Goal: Obtain resource: Download file/media

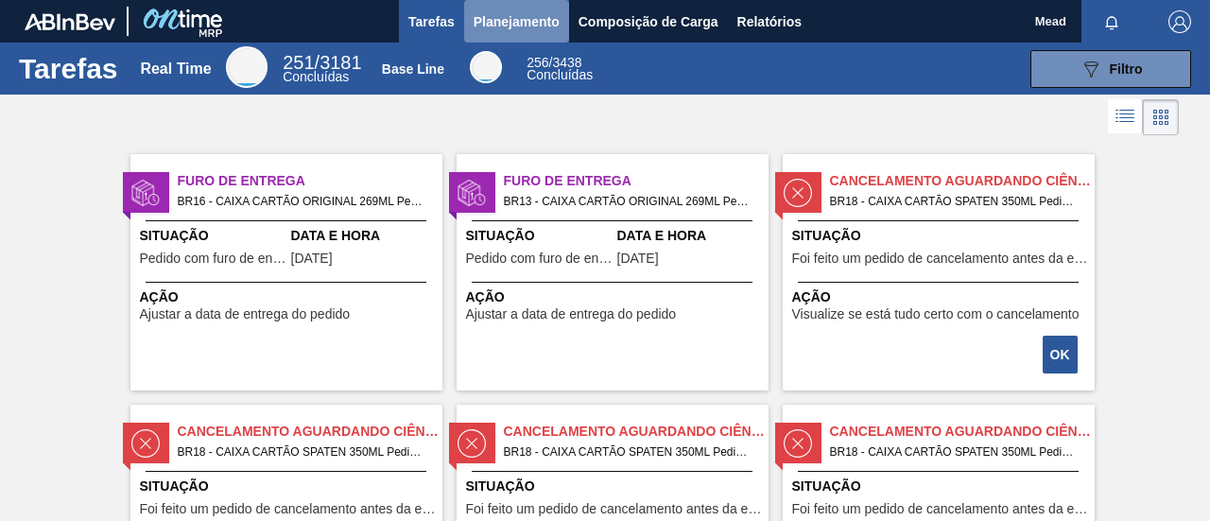
click at [509, 26] on span "Planejamento" at bounding box center [517, 21] width 86 height 23
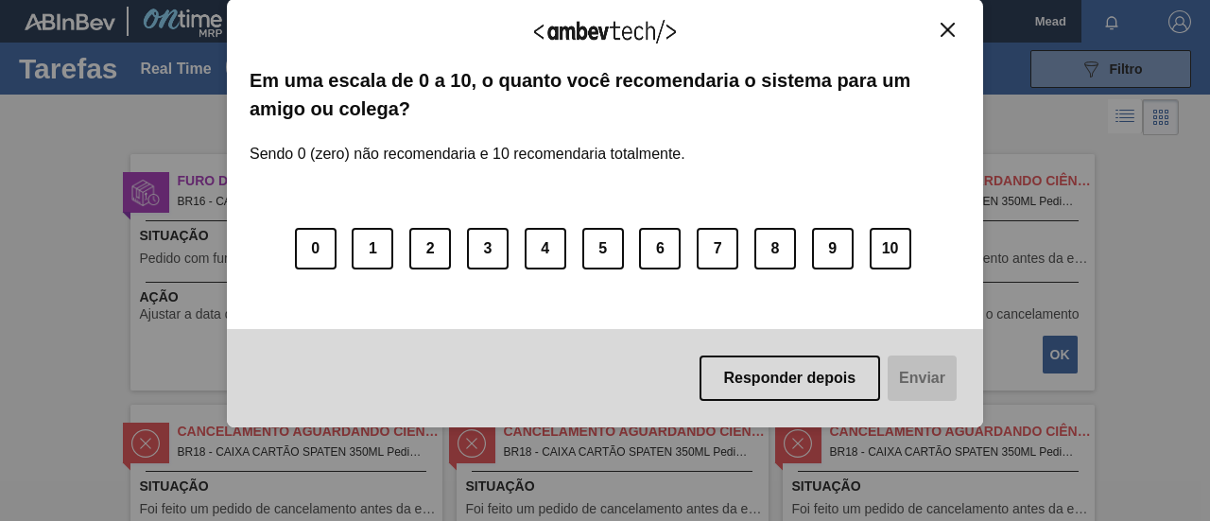
click at [949, 27] on img "Close" at bounding box center [948, 30] width 14 height 14
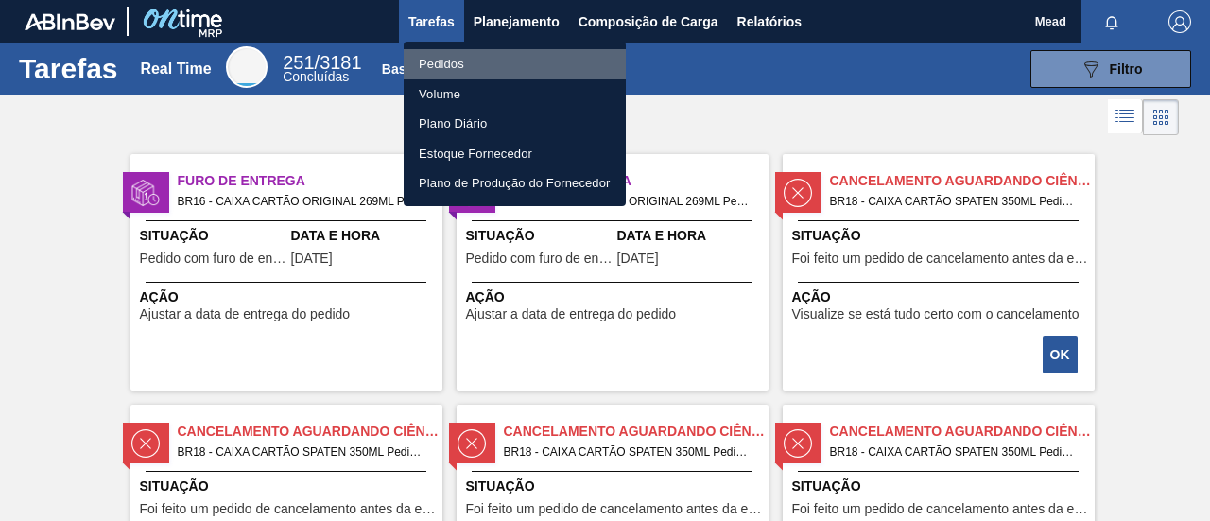
click at [455, 65] on li "Pedidos" at bounding box center [515, 64] width 222 height 30
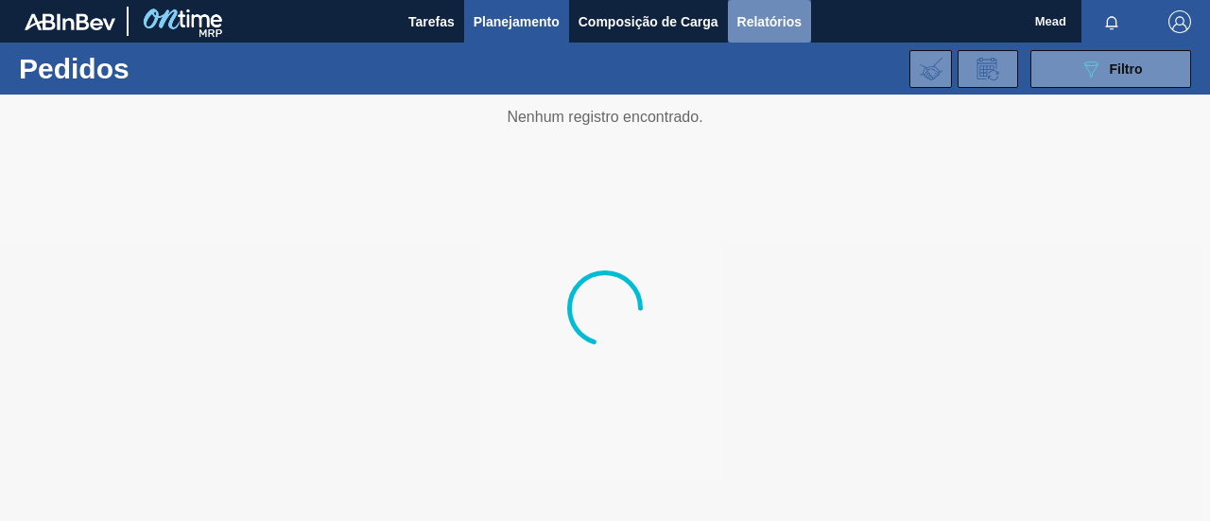
click at [765, 27] on span "Relatórios" at bounding box center [769, 21] width 64 height 23
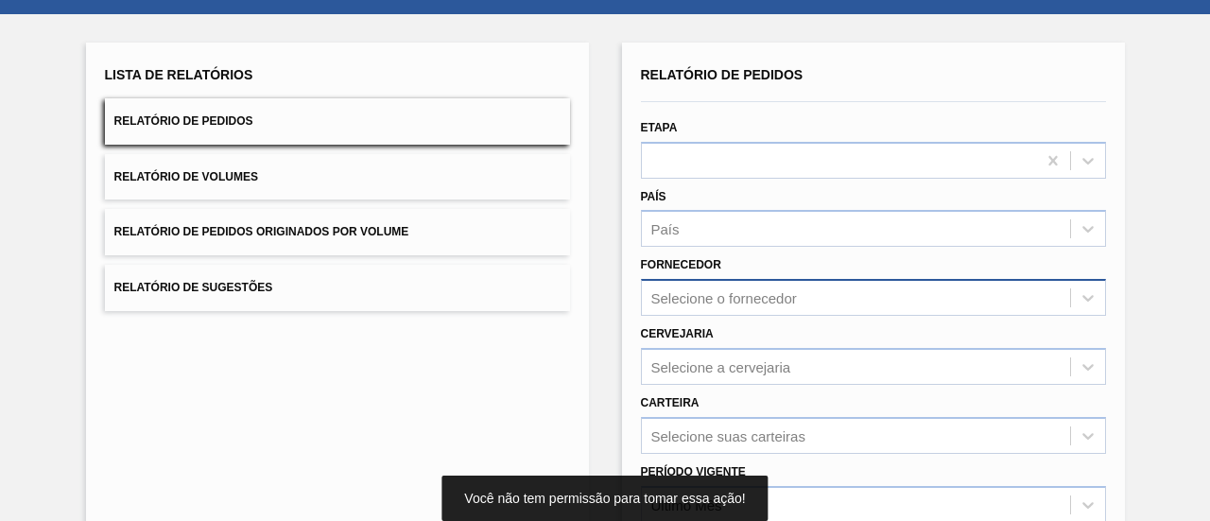
scroll to position [189, 0]
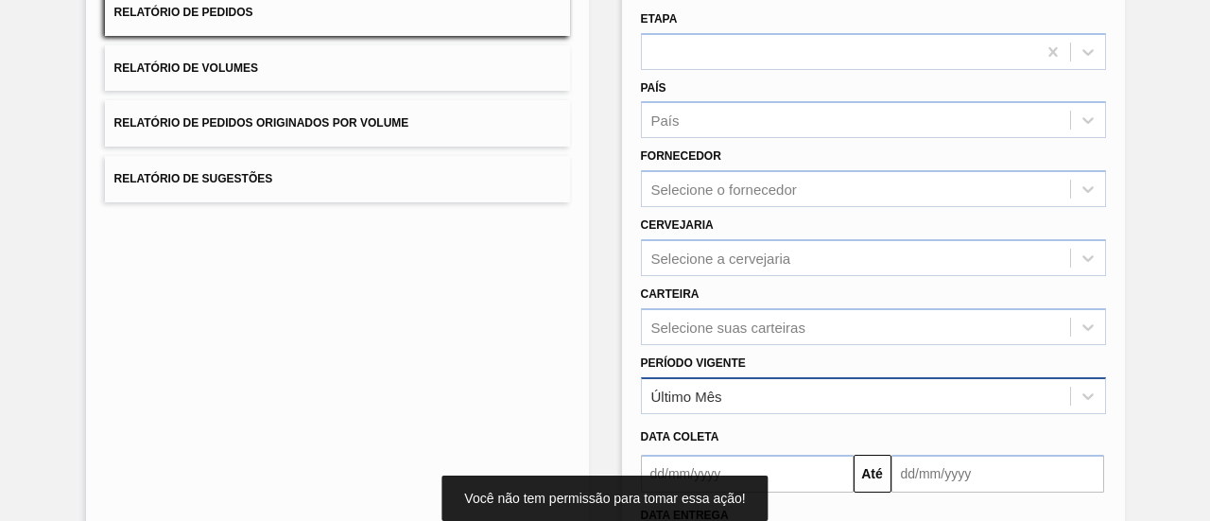
click at [745, 392] on div "Último Mês" at bounding box center [856, 395] width 428 height 27
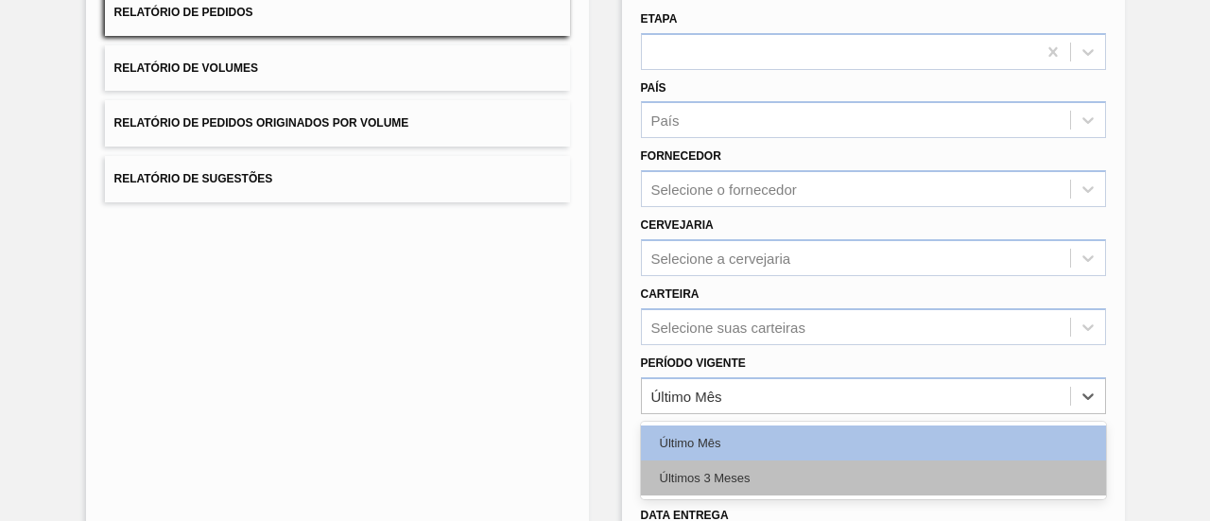
click at [736, 476] on div "Últimos 3 Meses" at bounding box center [873, 477] width 465 height 35
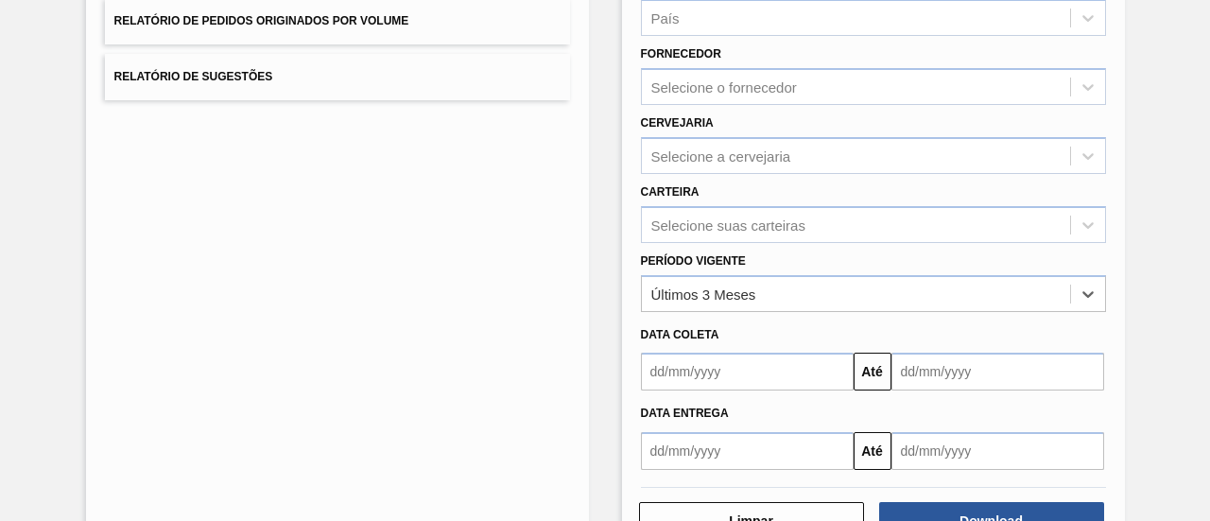
scroll to position [352, 0]
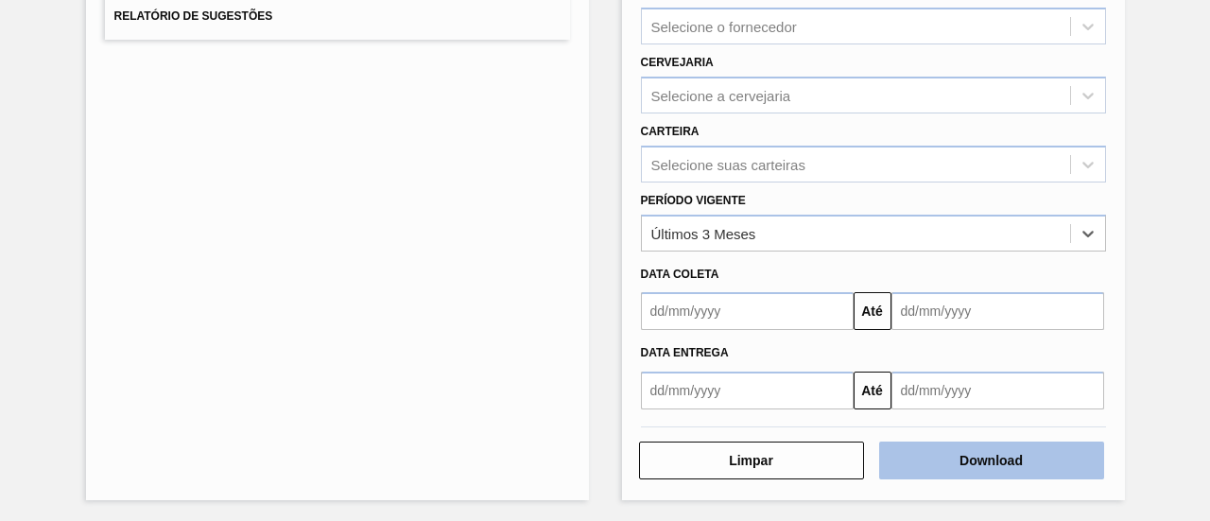
click at [992, 470] on button "Download" at bounding box center [991, 460] width 225 height 38
click at [956, 462] on button "Download" at bounding box center [991, 460] width 225 height 38
